Goal: Transaction & Acquisition: Purchase product/service

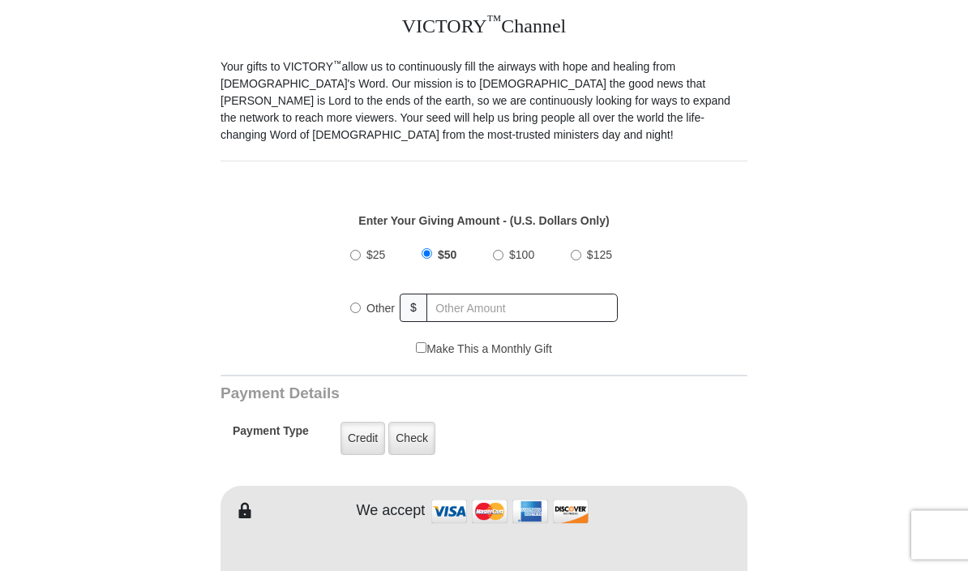
scroll to position [409, 0]
click at [366, 310] on label "Other" at bounding box center [381, 308] width 40 height 36
click at [361, 310] on input "Other" at bounding box center [355, 307] width 11 height 11
radio input "true"
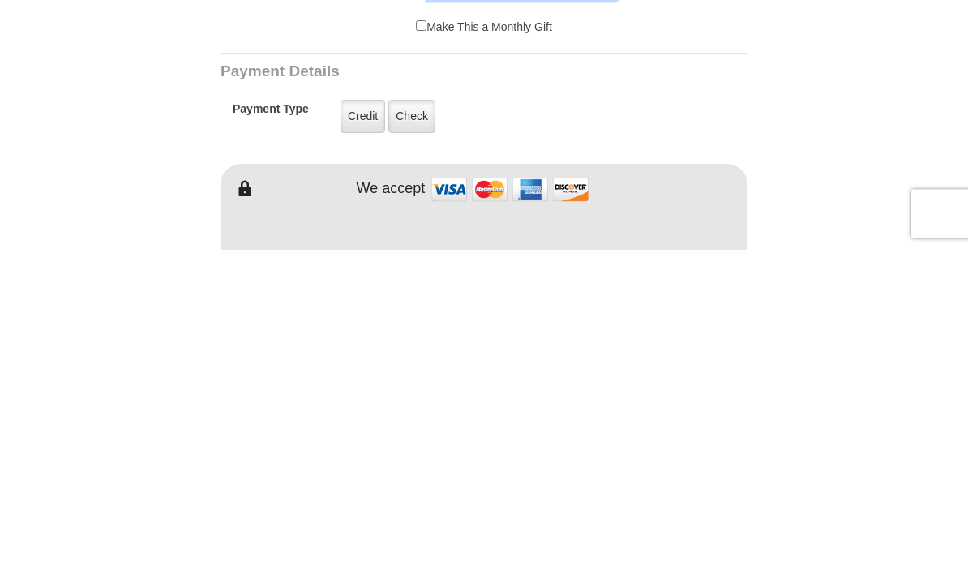
type input "190.00"
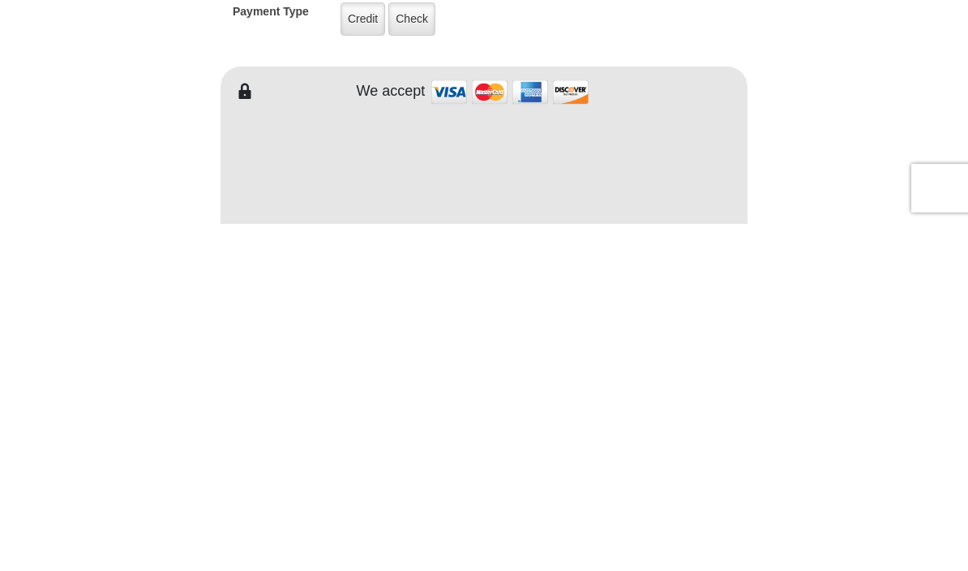
scroll to position [828, 0]
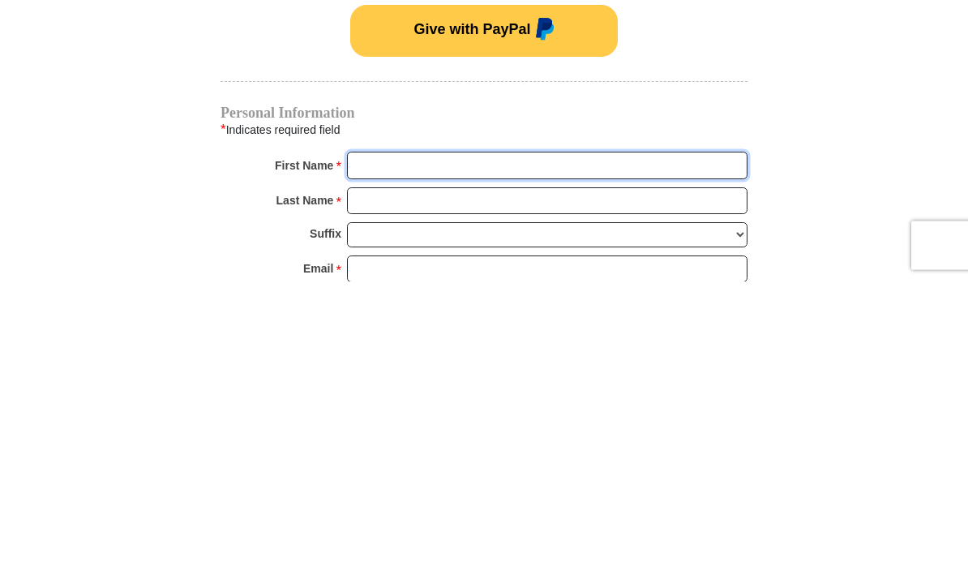
click at [640, 442] on input "First Name *" at bounding box center [547, 456] width 400 height 28
type input "[PERSON_NAME]"
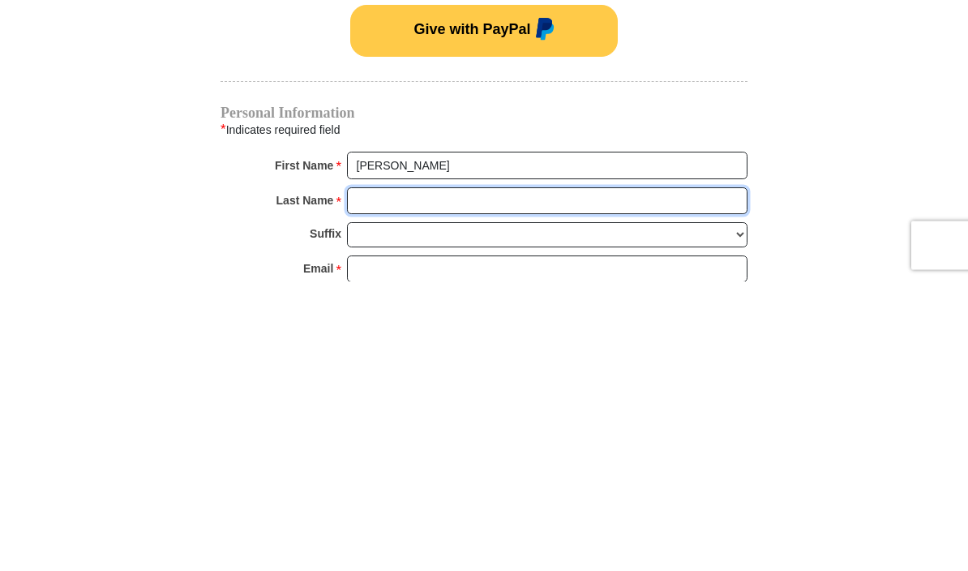
type input "Barrio"
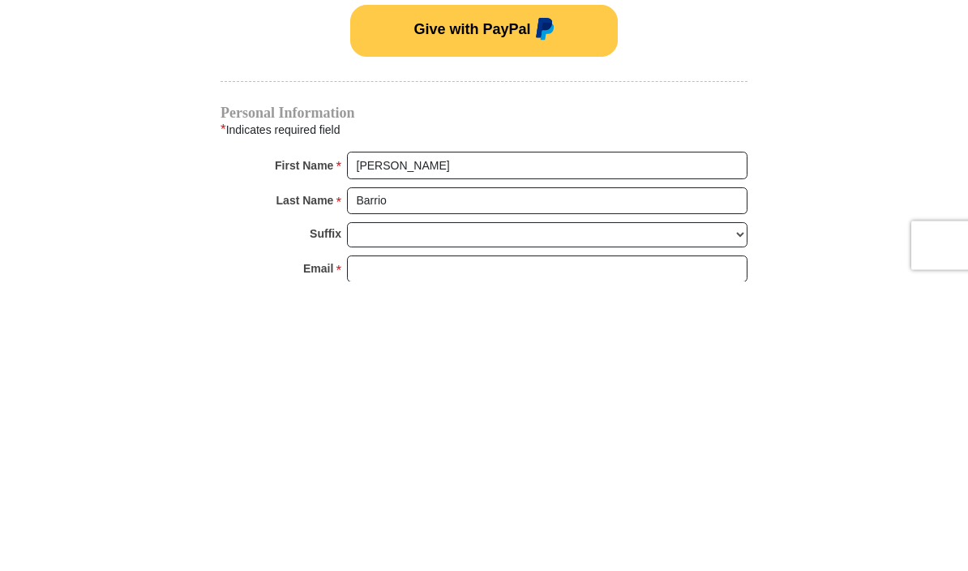
scroll to position [1118, 0]
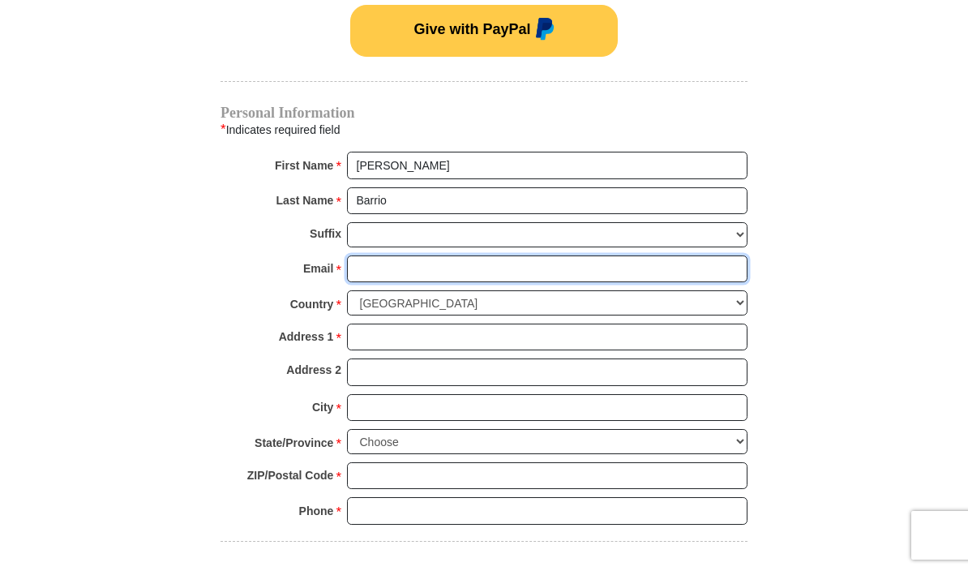
click at [536, 273] on input "Email *" at bounding box center [547, 269] width 400 height 28
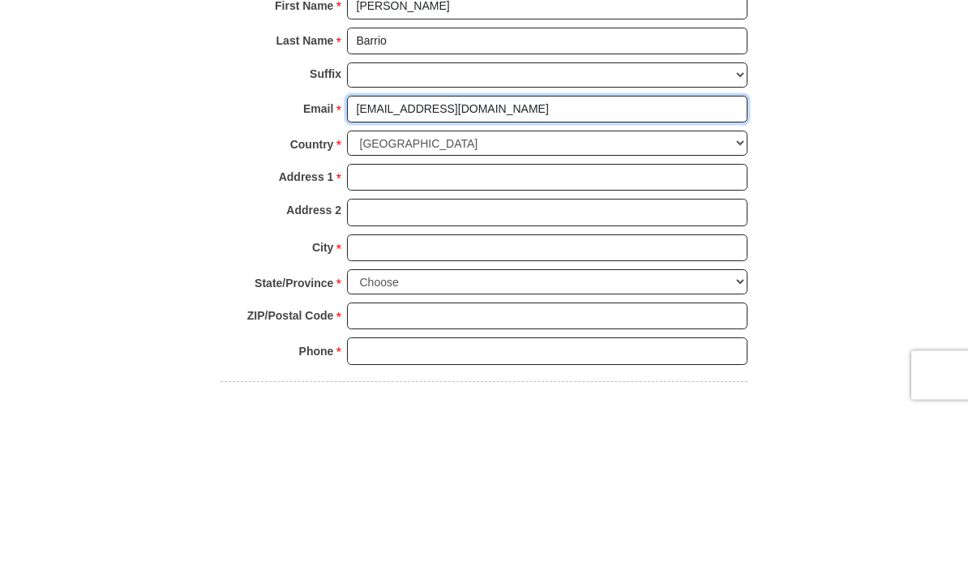
type input "[EMAIL_ADDRESS][DOMAIN_NAME]"
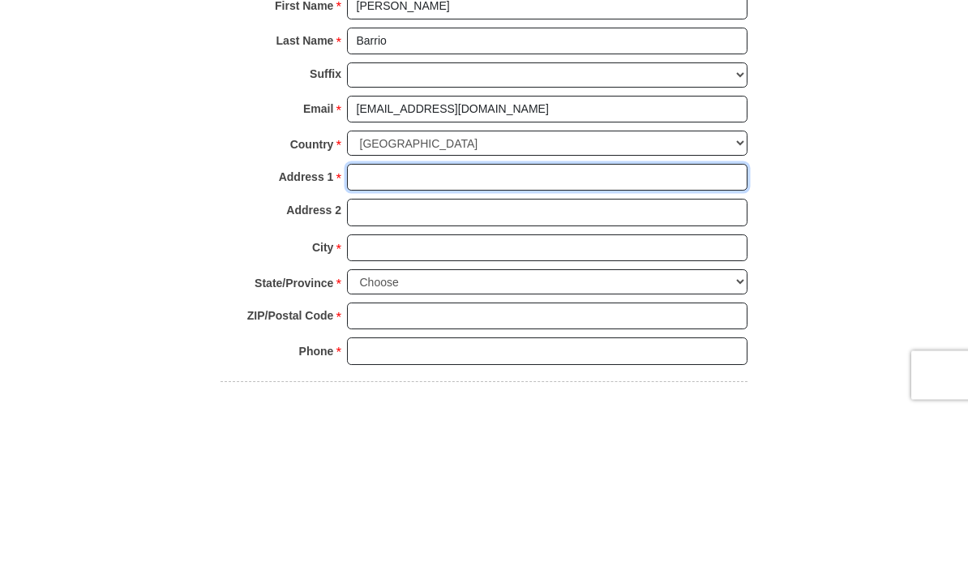
click at [486, 324] on input "Address 1 *" at bounding box center [547, 338] width 400 height 28
type input "601 Avalon Dr"
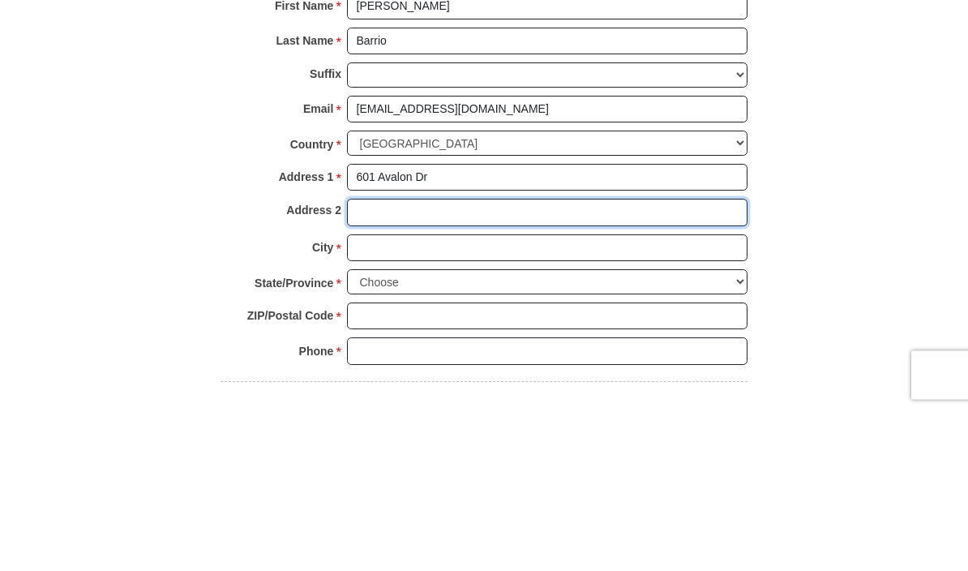
type input "Unit 6416"
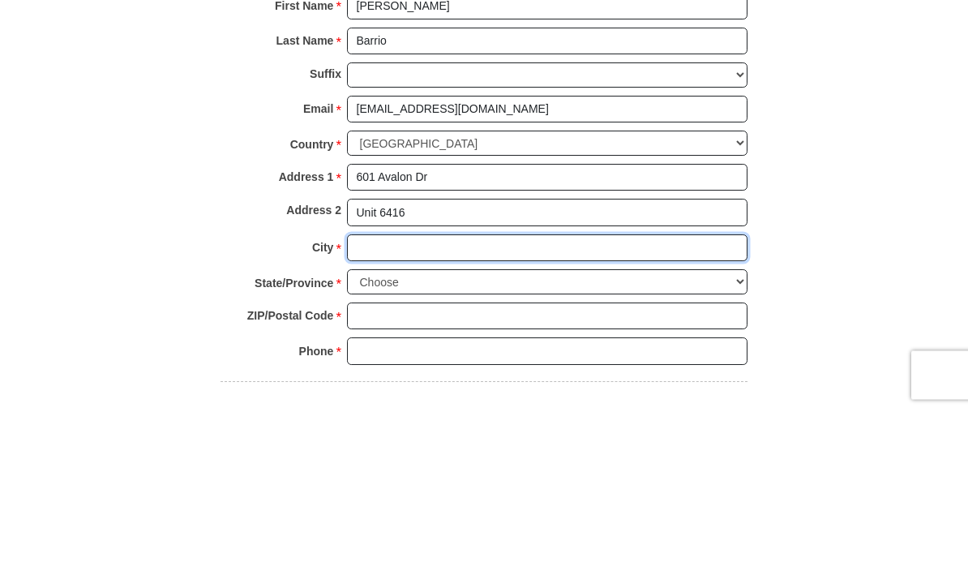
type input "Wood Ridge"
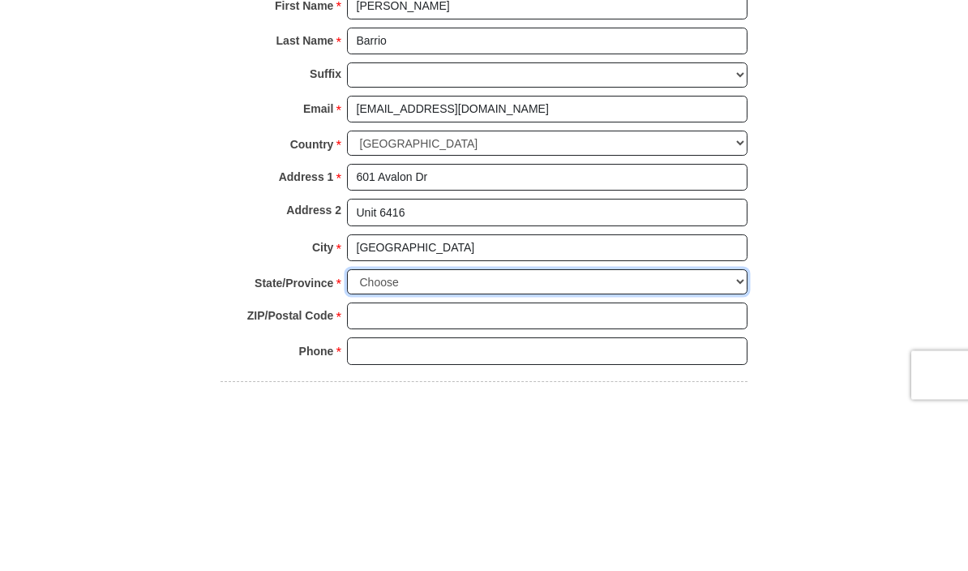
select select "NJ"
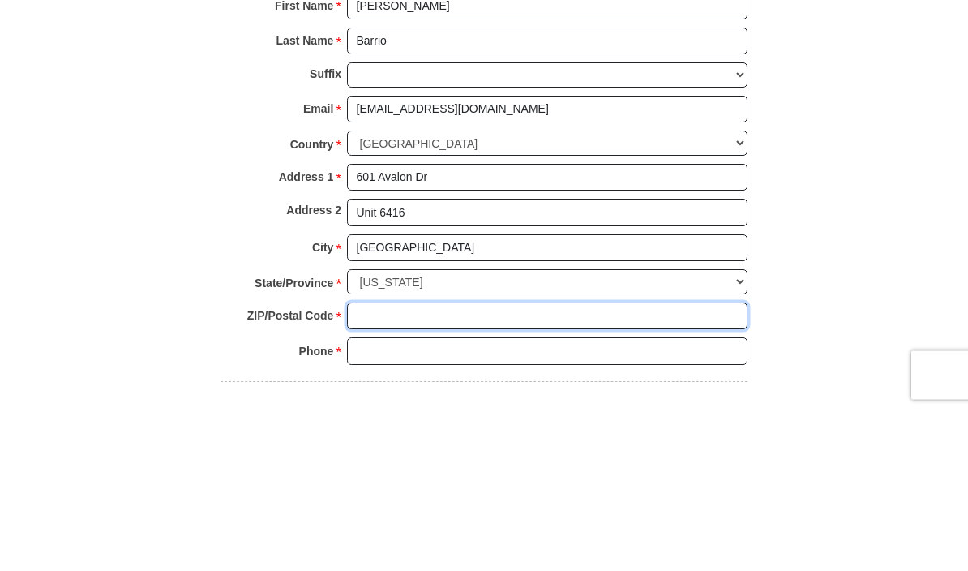
type input "07075"
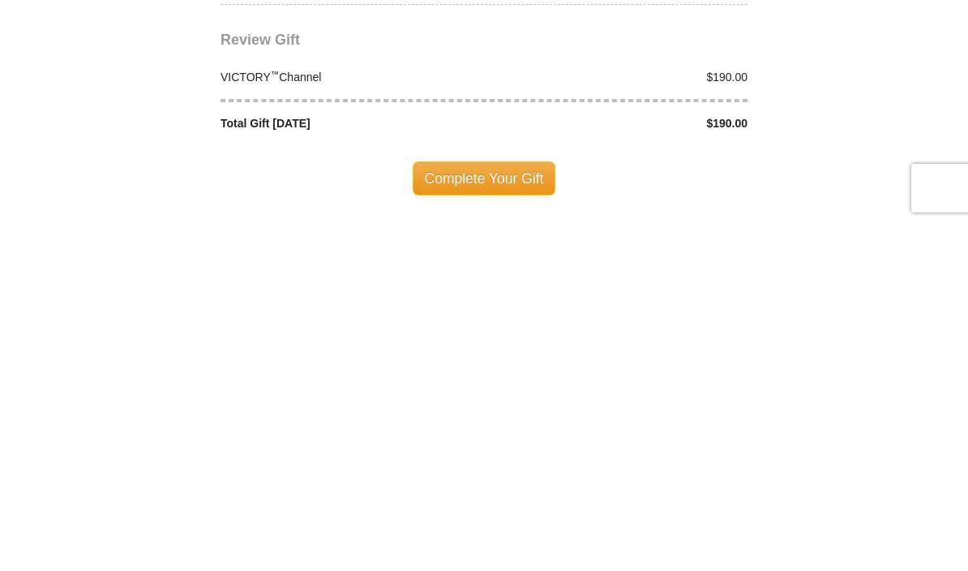
scroll to position [1321, 0]
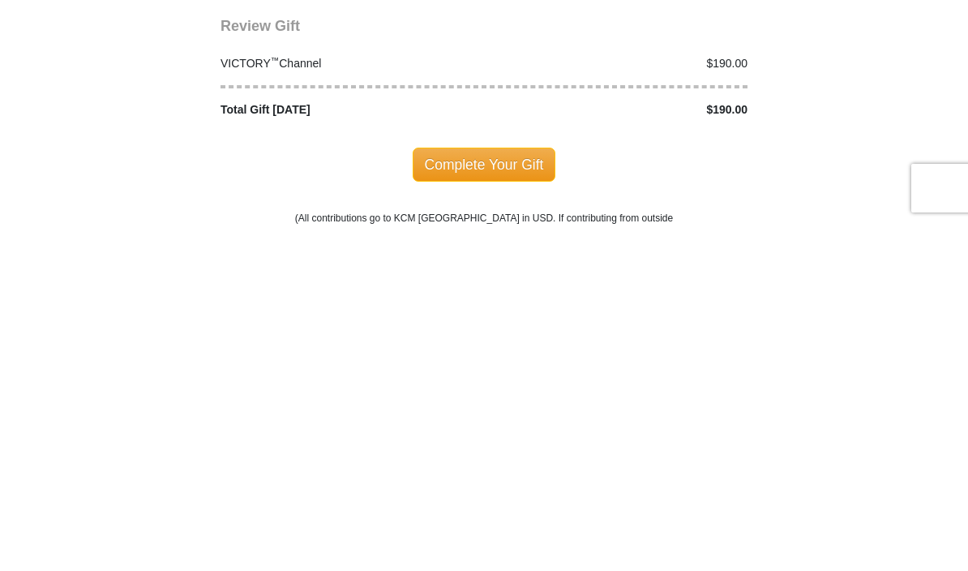
type input "8622491509"
click at [493, 494] on span "Complete Your Gift" at bounding box center [484, 511] width 143 height 34
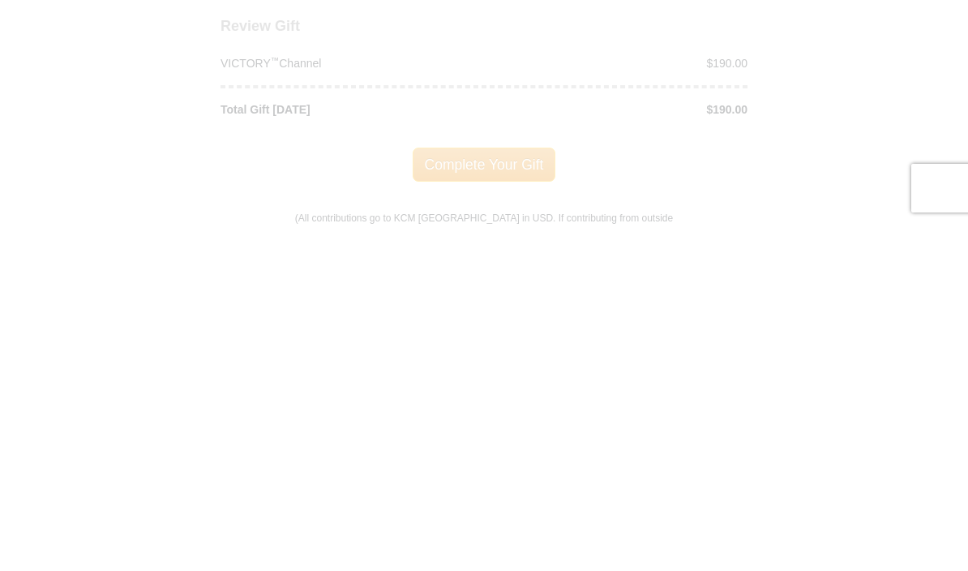
scroll to position [1669, 0]
